Goal: Task Accomplishment & Management: Manage account settings

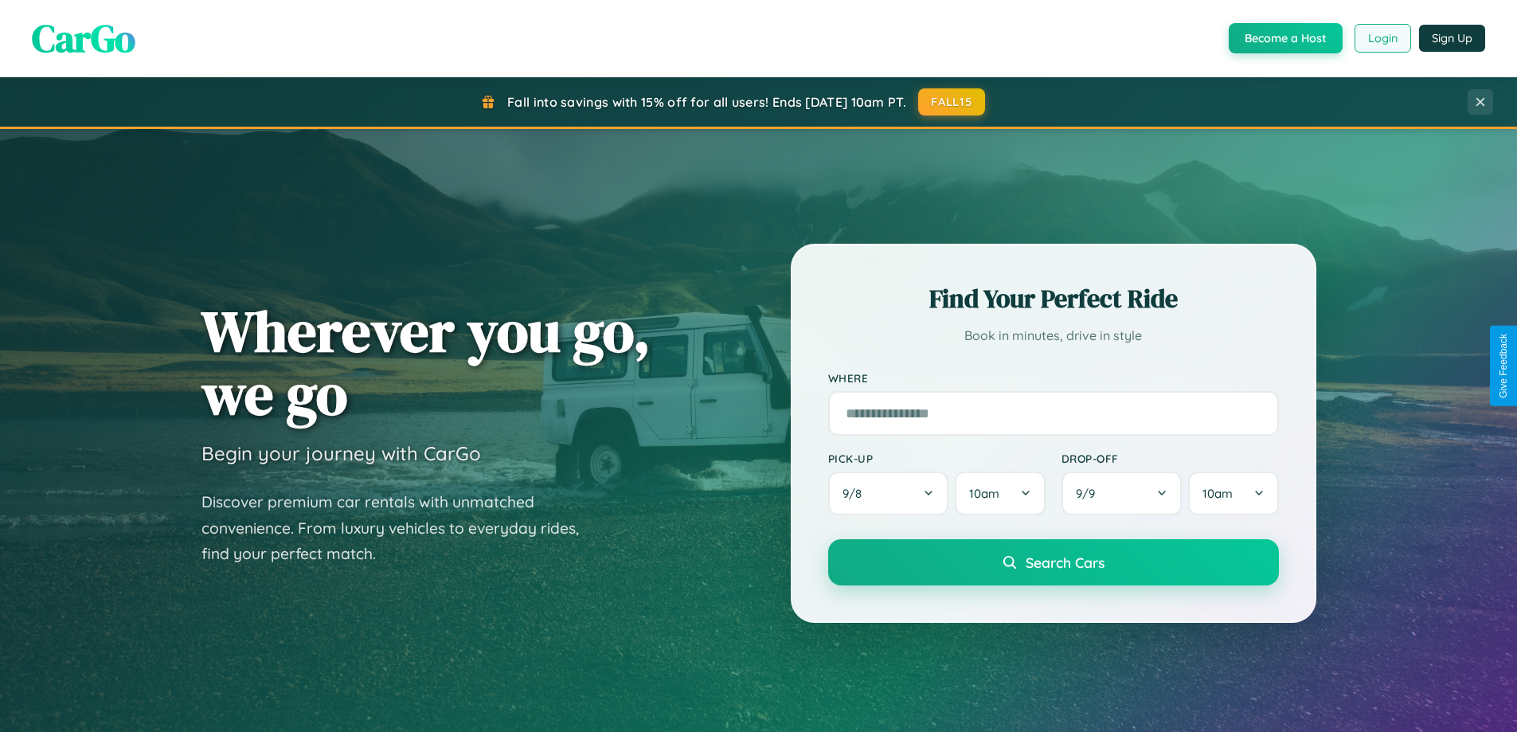
click at [1382, 38] on button "Login" at bounding box center [1383, 38] width 57 height 29
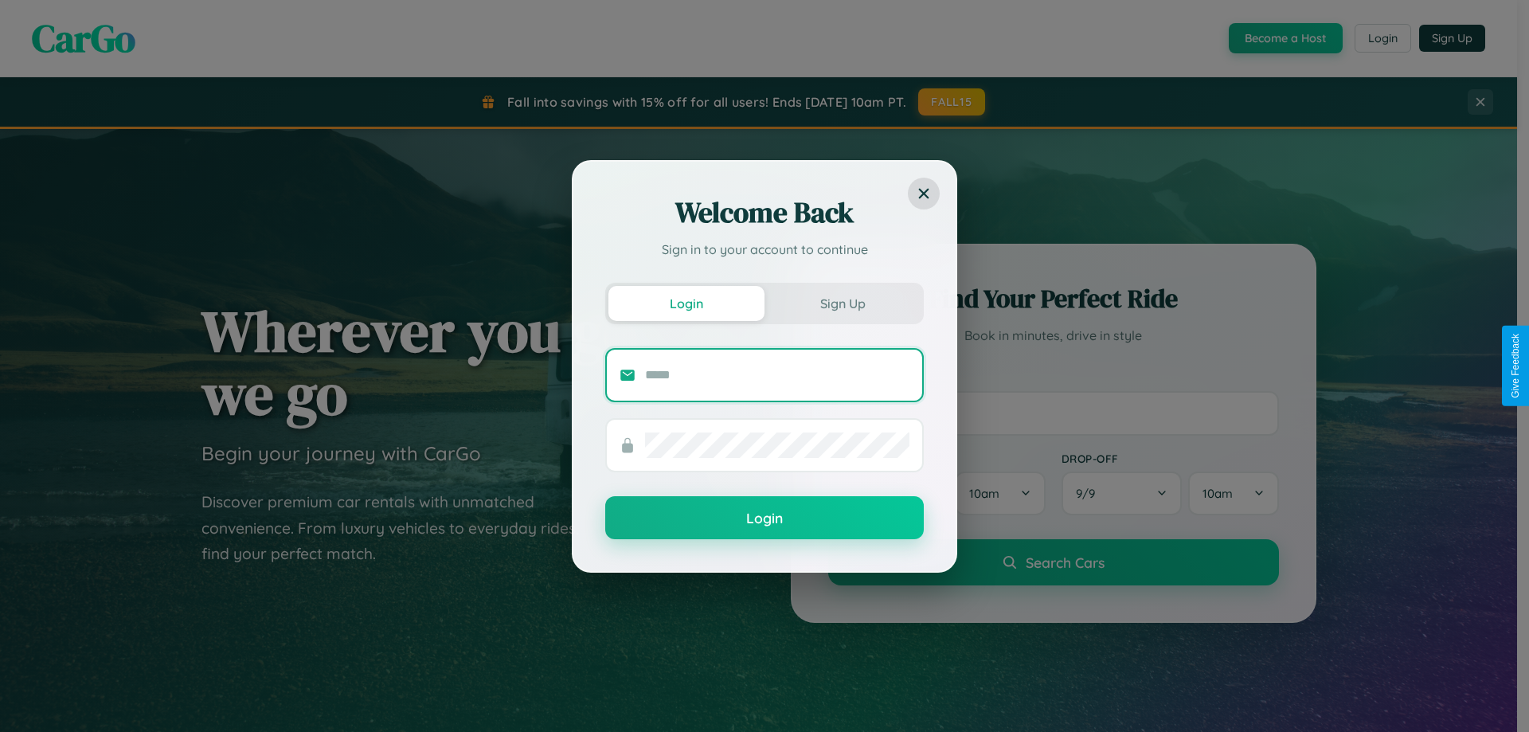
click at [777, 374] on input "text" at bounding box center [777, 374] width 264 height 25
type input "**********"
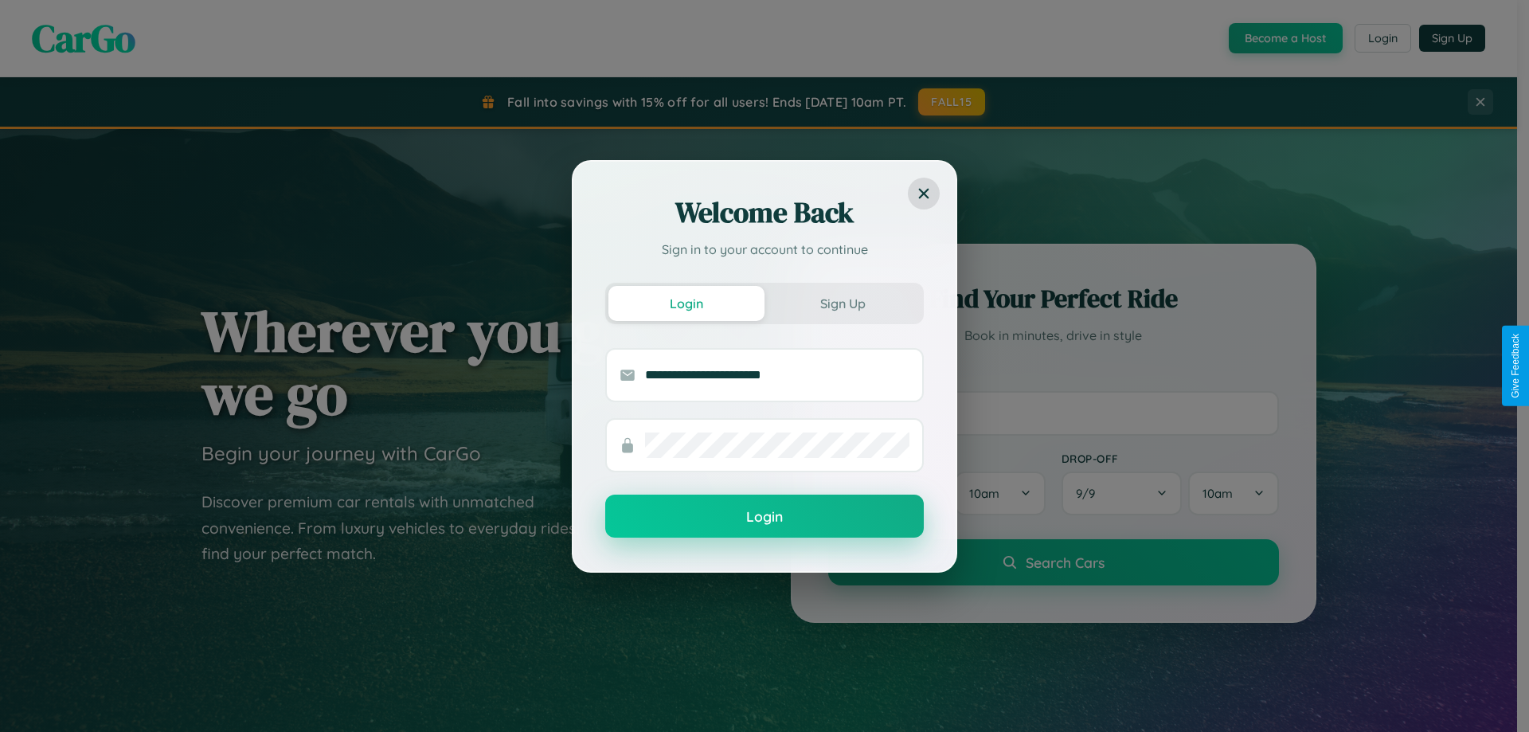
click at [765, 516] on button "Login" at bounding box center [764, 516] width 319 height 43
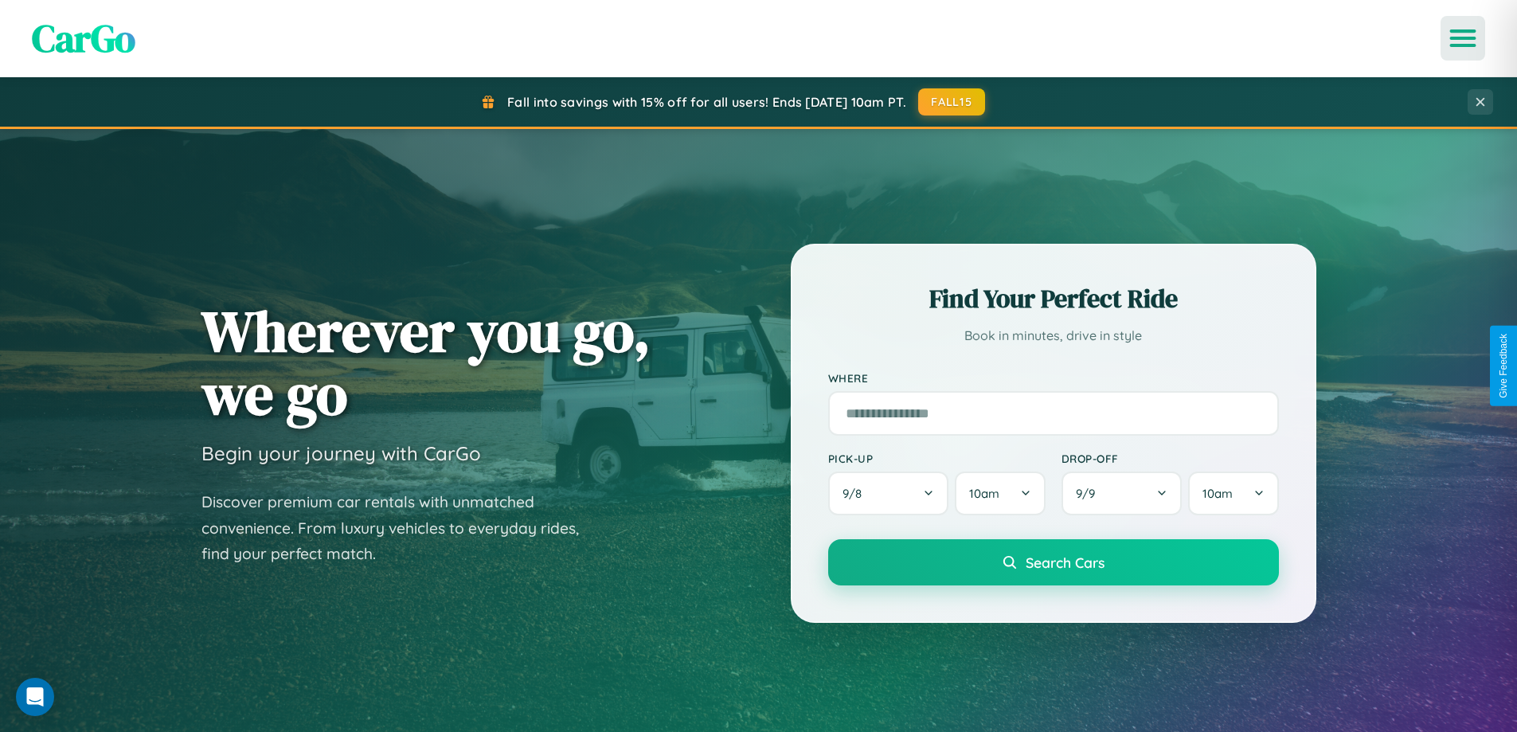
click at [1463, 38] on icon "Open menu" at bounding box center [1463, 38] width 23 height 14
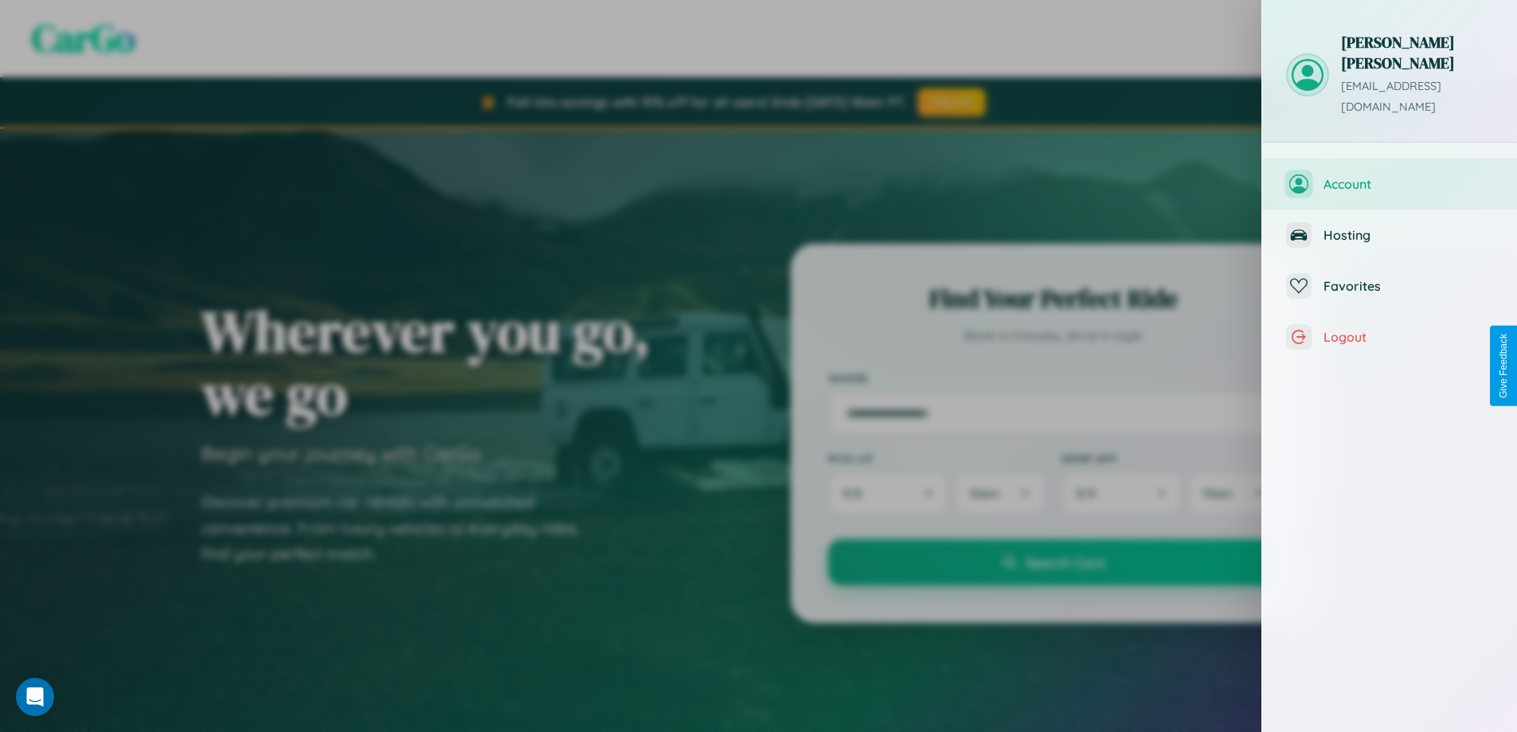
click at [1390, 176] on span "Account" at bounding box center [1409, 184] width 170 height 16
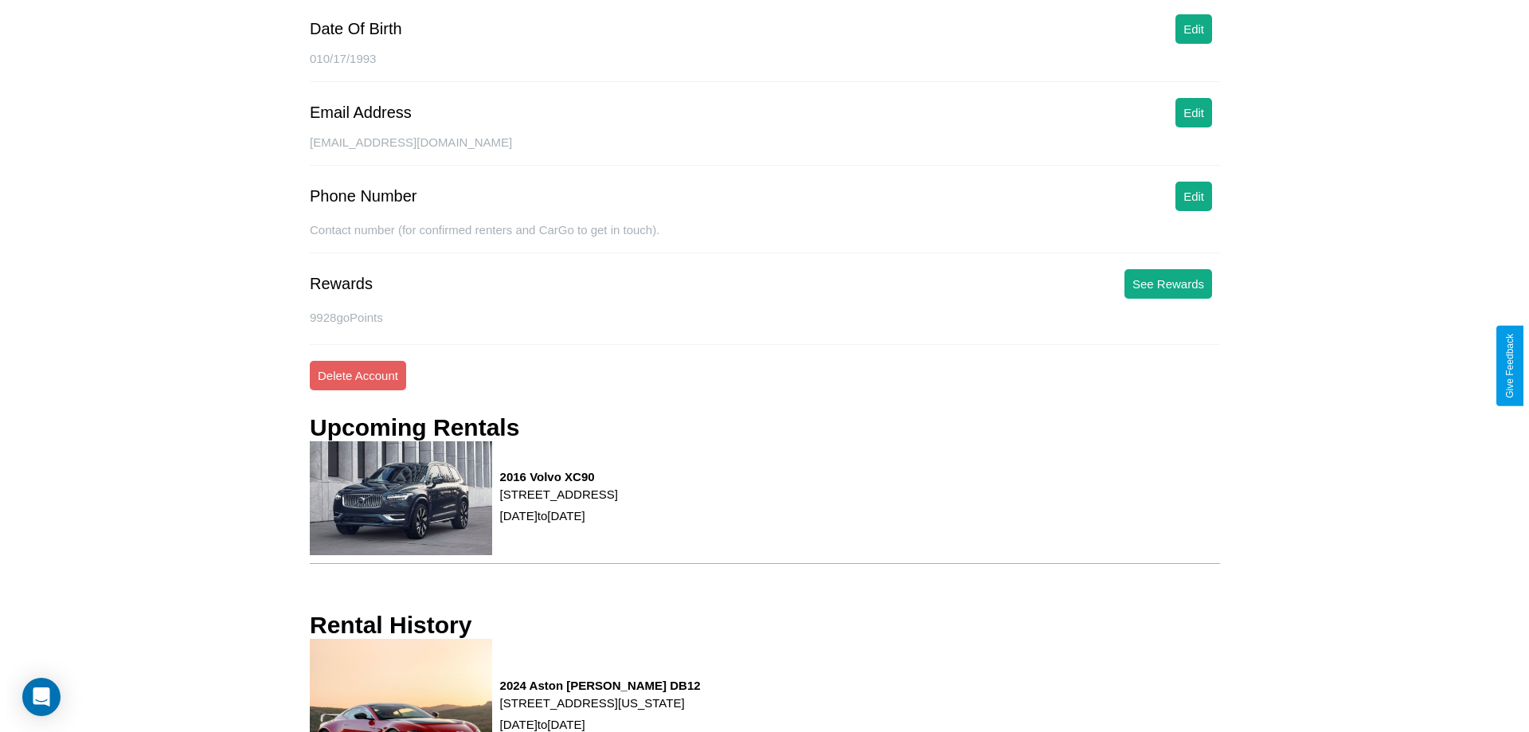
scroll to position [216, 0]
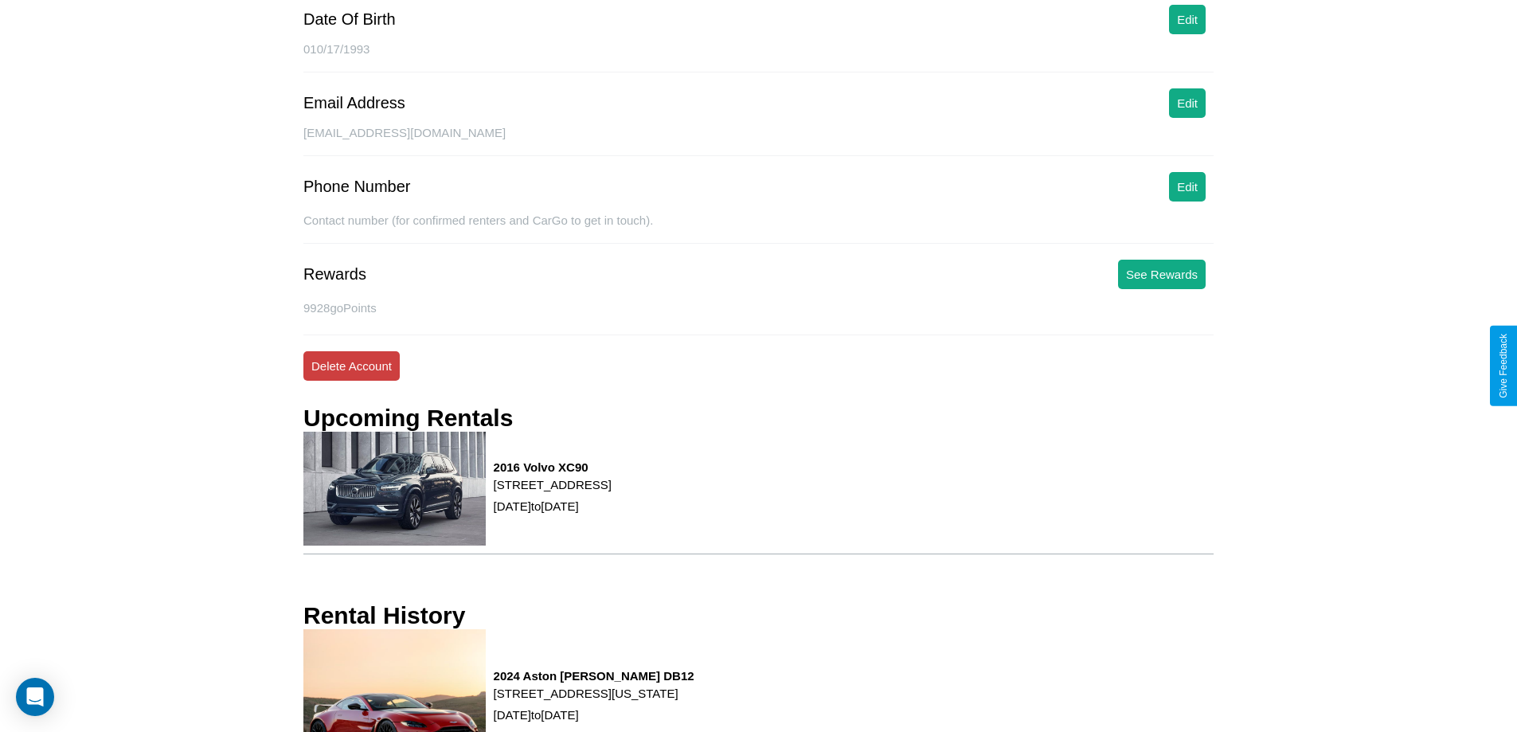
click at [351, 366] on button "Delete Account" at bounding box center [351, 365] width 96 height 29
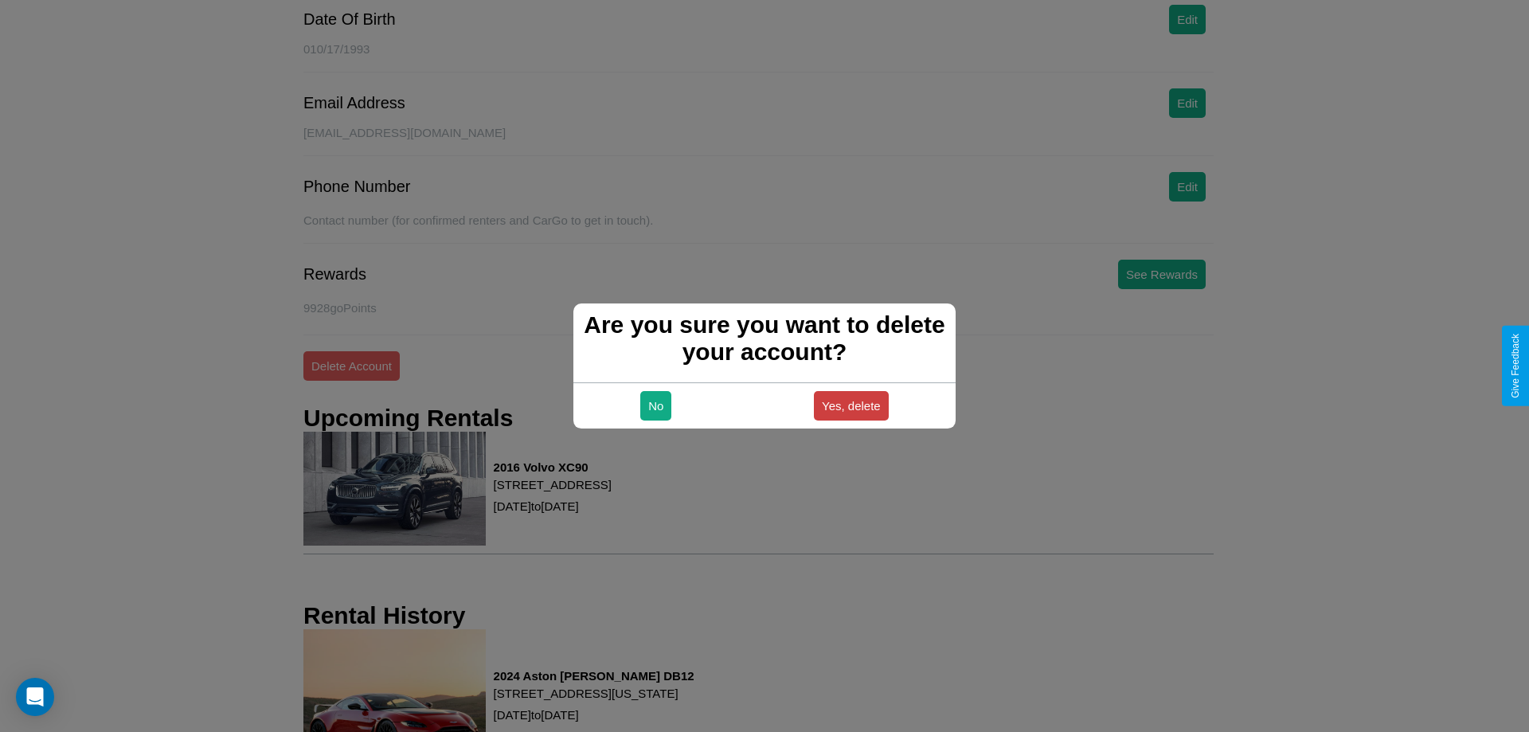
click at [851, 405] on button "Yes, delete" at bounding box center [851, 405] width 75 height 29
